Goal: Go to known website

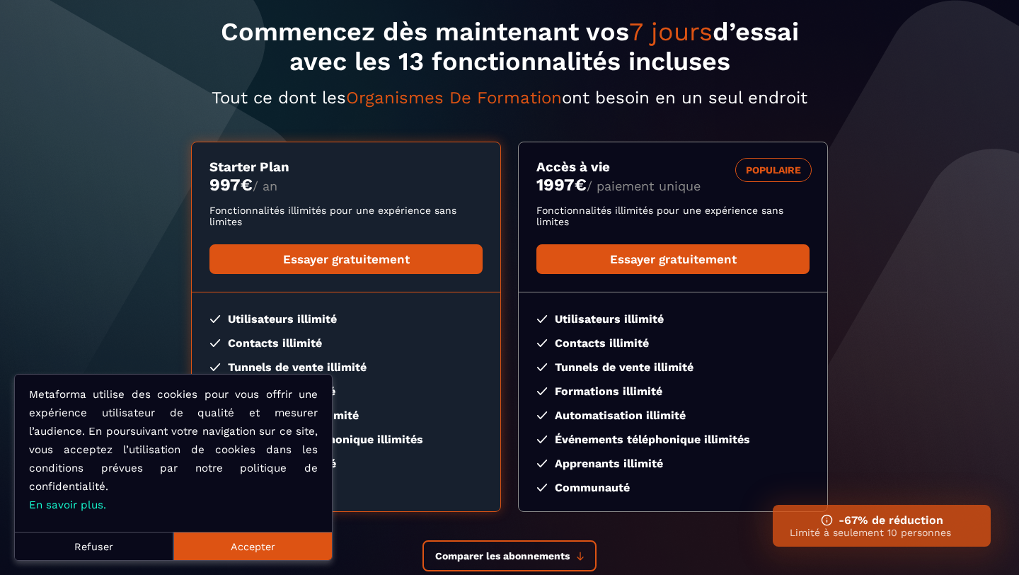
scroll to position [200, 0]
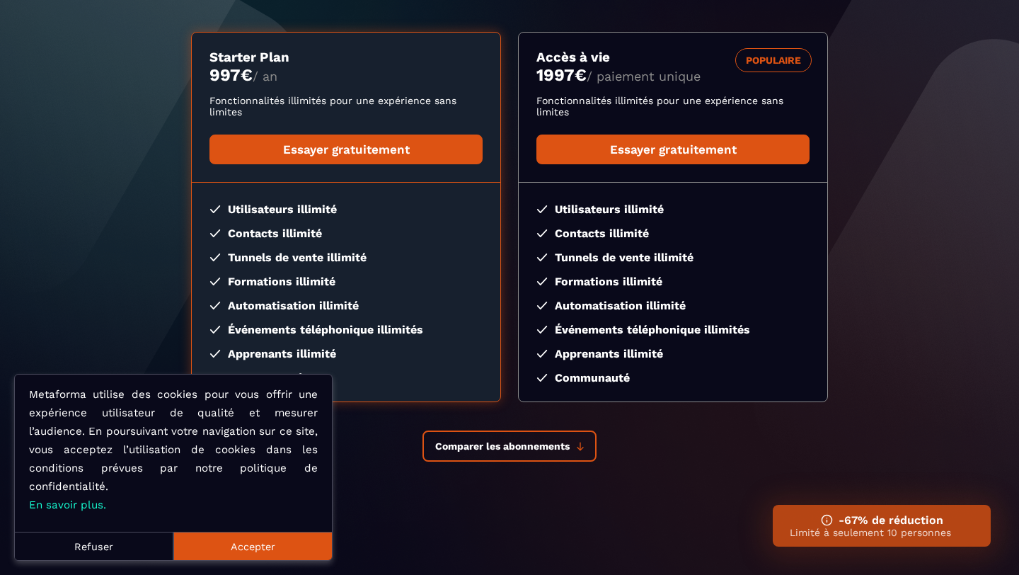
click at [212, 546] on button "Accepter" at bounding box center [252, 546] width 159 height 28
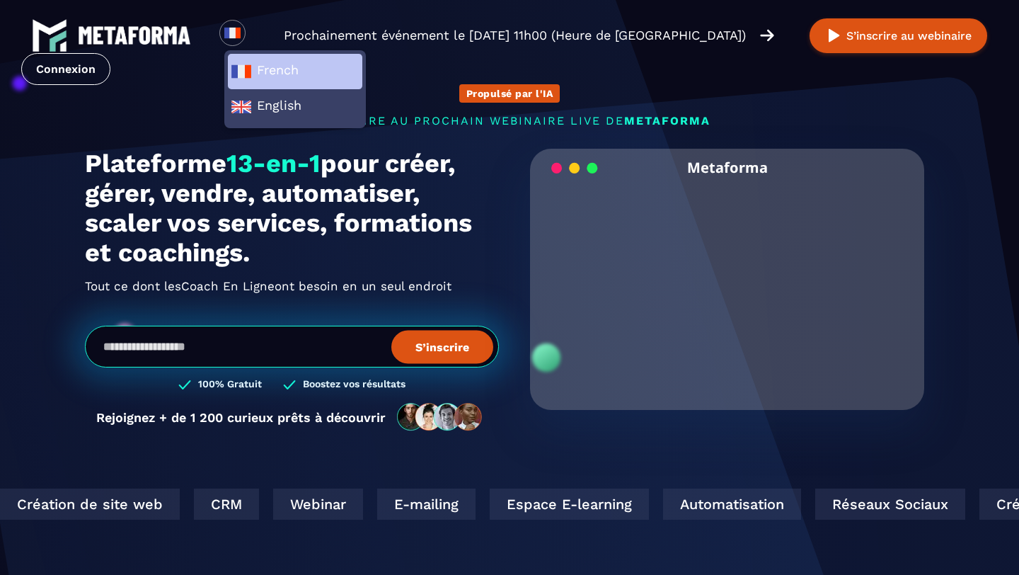
click at [282, 70] on span "French" at bounding box center [295, 71] width 129 height 21
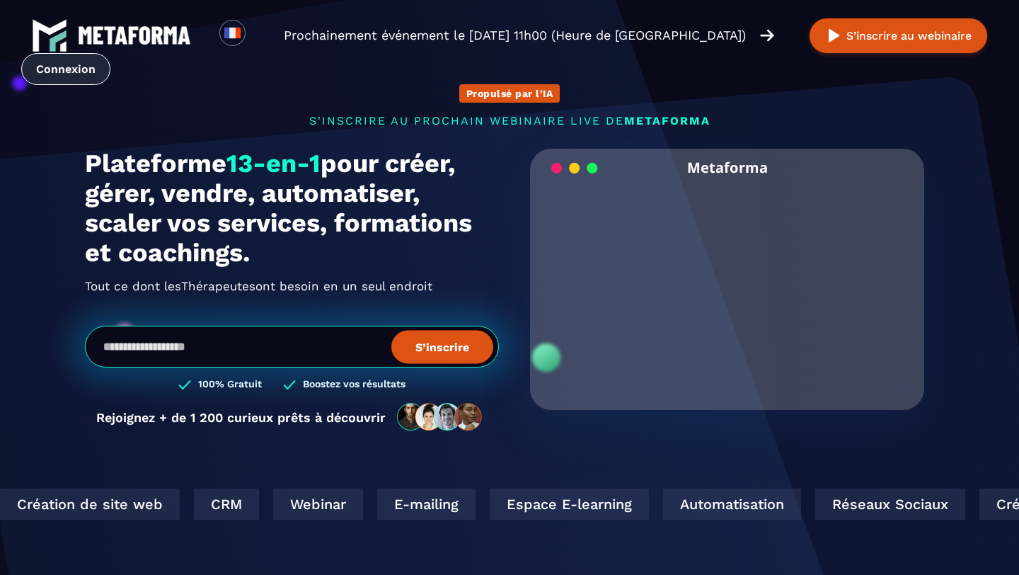
click at [63, 64] on link "Connexion" at bounding box center [65, 69] width 89 height 32
